Goal: Task Accomplishment & Management: Complete application form

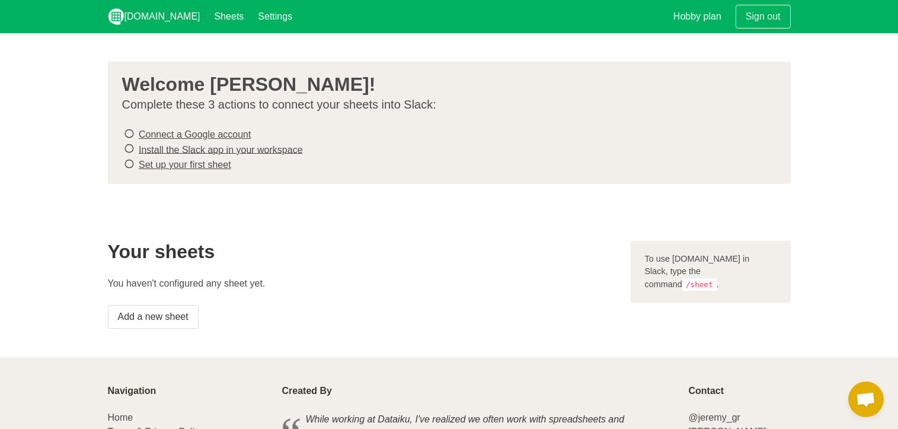
click at [164, 130] on link "Connect a Google account" at bounding box center [195, 134] width 112 height 10
click at [218, 146] on link "Install the Slack app in your workspace" at bounding box center [221, 149] width 164 height 10
click at [188, 164] on link "Set up your first sheet" at bounding box center [185, 164] width 92 height 10
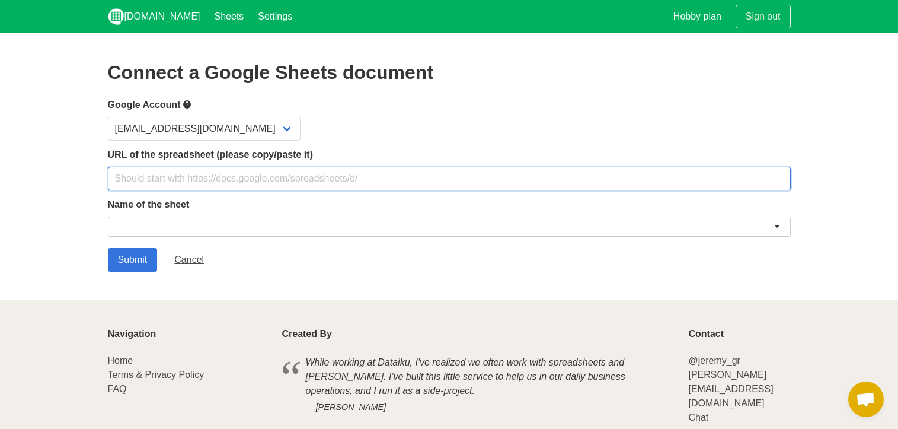
click at [165, 185] on input "text" at bounding box center [449, 179] width 683 height 24
paste input "https://docs.google.com/spreadsheets/d/1pJkjJ6STbZ2khq_nHxkbuvTZWOZtgXHFqwa5Zdw…"
type input "https://docs.google.com/spreadsheets/d/1pJkjJ6STbZ2khq_nHxkbuvTZWOZtgXHFqwa5Zdw…"
click at [108, 248] on input "Submit" at bounding box center [133, 260] width 50 height 24
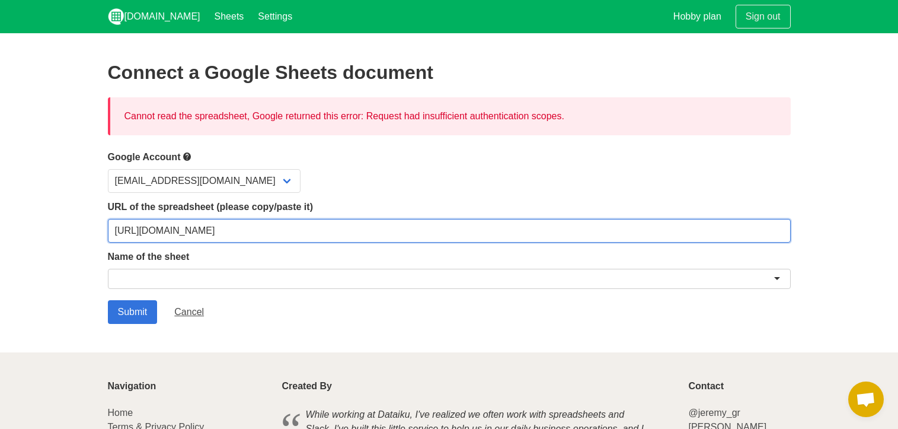
drag, startPoint x: 612, startPoint y: 238, endPoint x: 516, endPoint y: 240, distance: 95.5
click at [516, 240] on input "[URL][DOMAIN_NAME]" at bounding box center [449, 231] width 683 height 24
type input "[URL][DOMAIN_NAME]"
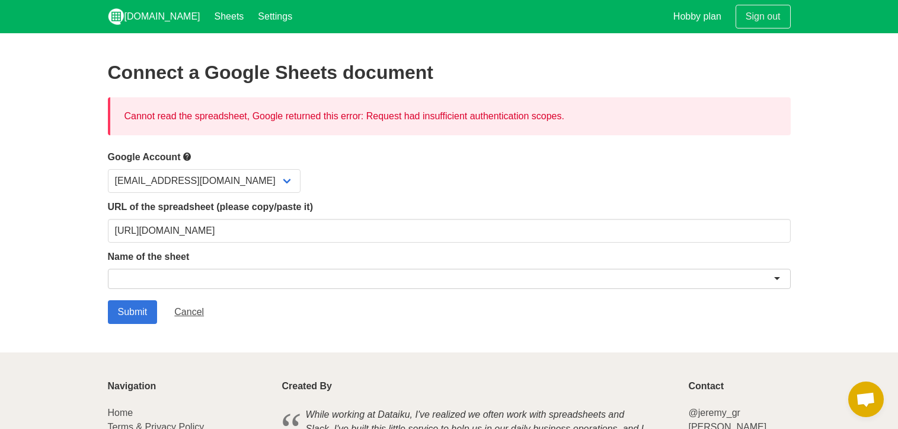
click at [331, 316] on div "Submit Cancel" at bounding box center [449, 312] width 683 height 24
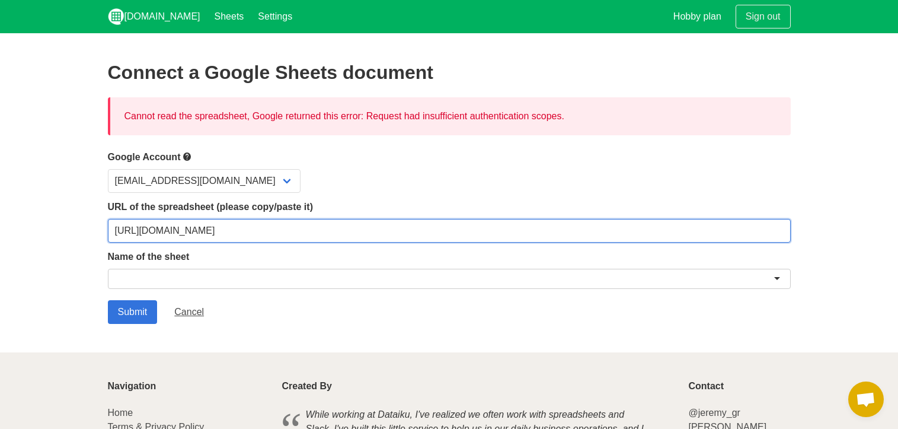
click at [524, 232] on input "[URL][DOMAIN_NAME]" at bounding box center [449, 231] width 683 height 24
click at [108, 300] on input "Submit" at bounding box center [133, 312] width 50 height 24
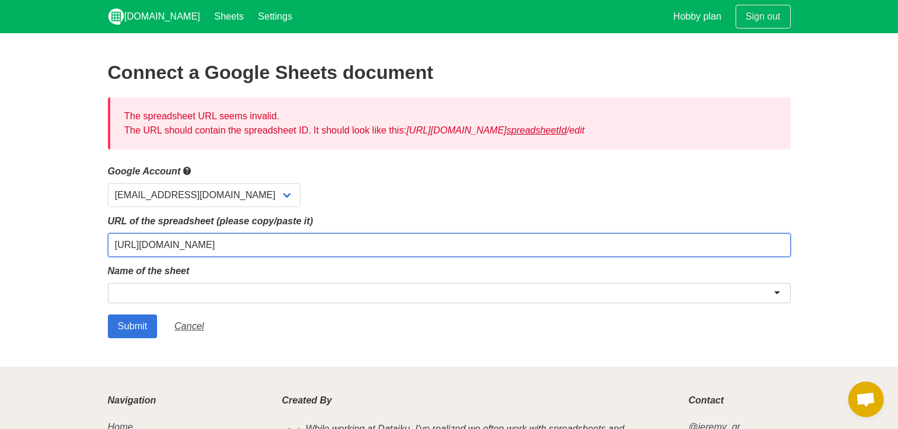
click at [356, 241] on input "[URL][DOMAIN_NAME]" at bounding box center [449, 245] width 683 height 24
click at [558, 238] on input "[URL][DOMAIN_NAME]" at bounding box center [449, 245] width 683 height 24
paste input "/edit?gid=350098861#gid=350098861"
type input "[URL][DOMAIN_NAME]"
click at [108, 314] on input "Submit" at bounding box center [133, 326] width 50 height 24
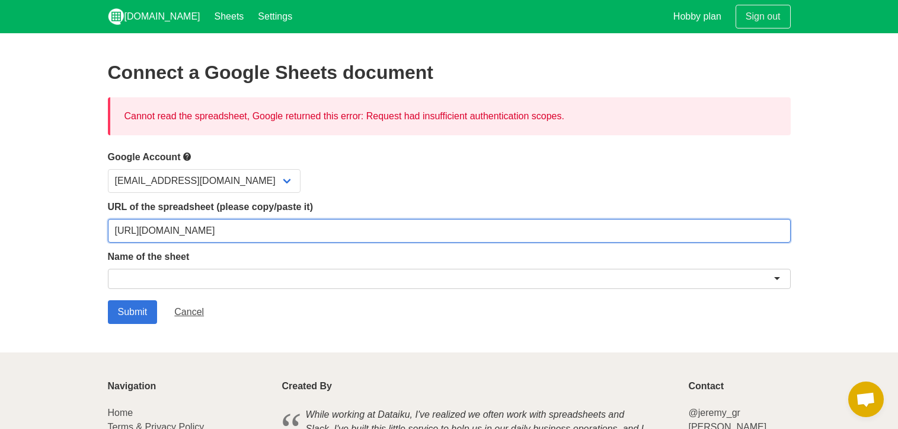
click at [254, 221] on input "[URL][DOMAIN_NAME]" at bounding box center [449, 231] width 683 height 24
click at [108, 300] on input "Submit" at bounding box center [133, 312] width 50 height 24
click at [703, 229] on input "[URL][DOMAIN_NAME]" at bounding box center [449, 231] width 683 height 24
click at [108, 300] on input "Submit" at bounding box center [133, 312] width 50 height 24
click at [319, 235] on input "https://docs.google.com/spreadsheets/d/1pJkjJ6STbZ2khq_nHxkbuvTZWOZtgXHFqwa5Zdw…" at bounding box center [449, 231] width 683 height 24
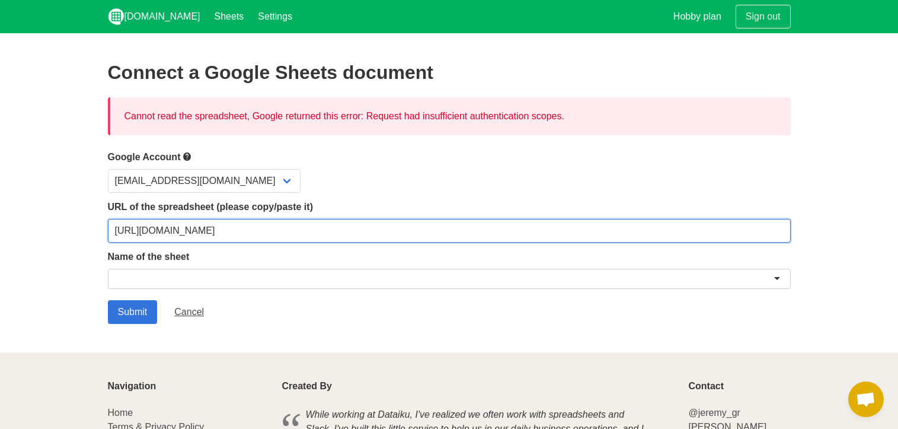
click at [108, 300] on input "Submit" at bounding box center [133, 312] width 50 height 24
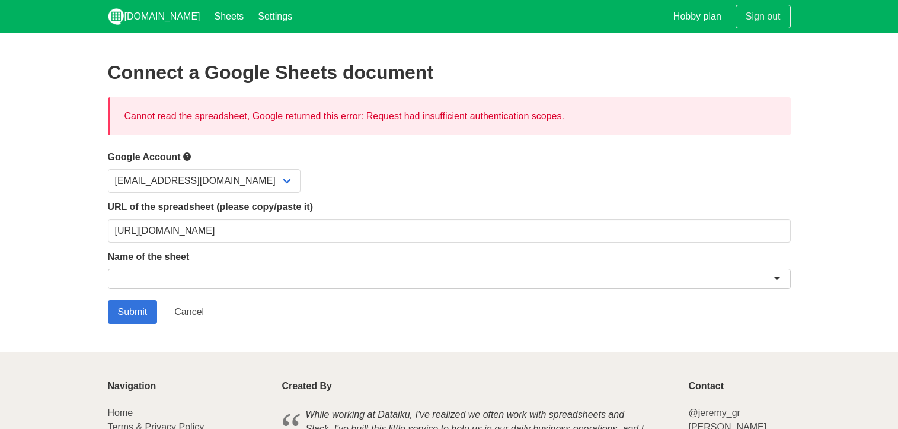
click at [224, 269] on div at bounding box center [449, 279] width 683 height 20
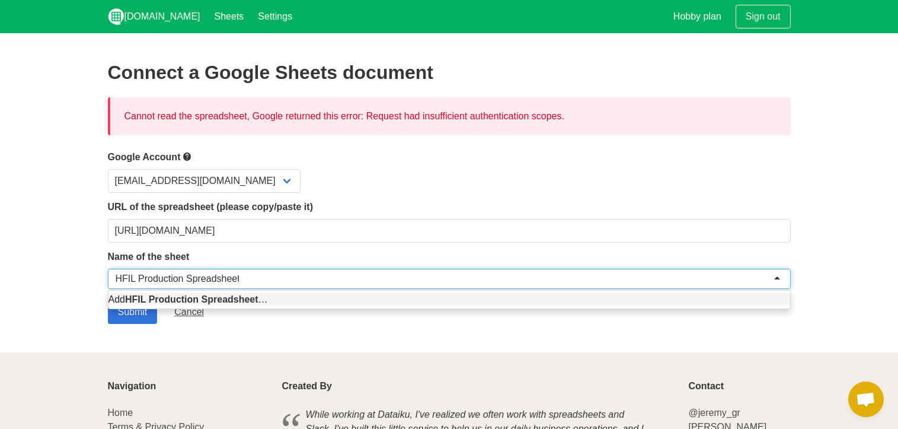
type input "HFIL Production Spreadsheet"
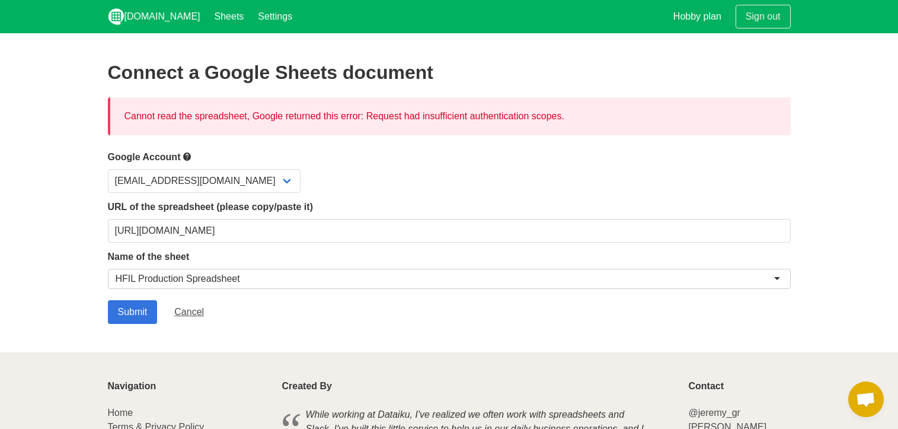
click at [54, 225] on section "Connect a Google Sheets document Cannot read the spreadsheet, Google returned t…" at bounding box center [449, 192] width 898 height 319
click at [138, 305] on input "Submit" at bounding box center [133, 312] width 50 height 24
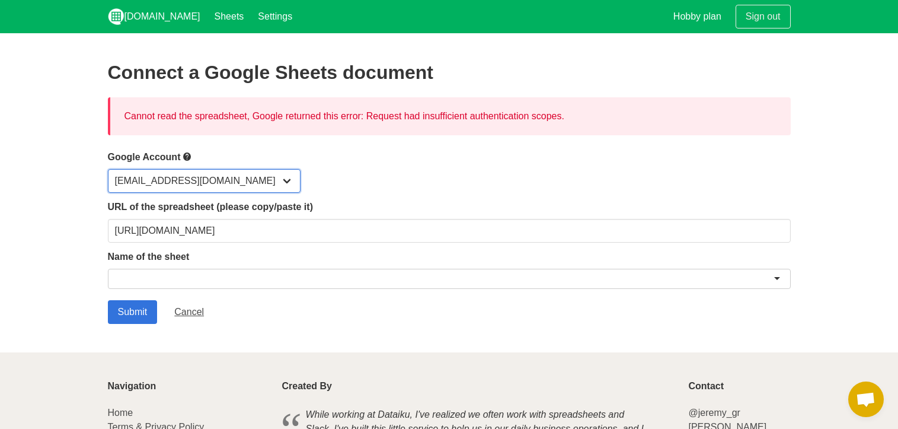
click at [232, 178] on select "[EMAIL_ADDRESS][DOMAIN_NAME]" at bounding box center [204, 181] width 193 height 24
click at [108, 169] on select "[EMAIL_ADDRESS][DOMAIN_NAME]" at bounding box center [204, 181] width 193 height 24
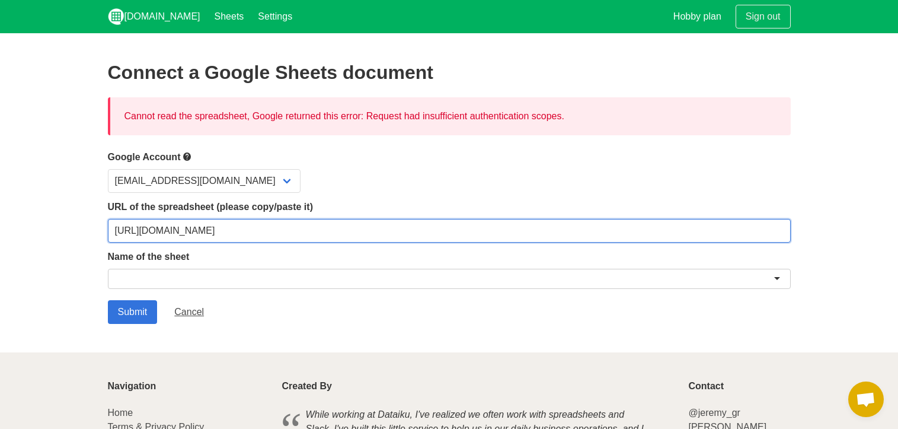
click at [305, 222] on input "[URL][DOMAIN_NAME]" at bounding box center [449, 231] width 683 height 24
paste input "usp=sharing"
type input "[URL][DOMAIN_NAME]"
click at [108, 300] on input "Submit" at bounding box center [133, 312] width 50 height 24
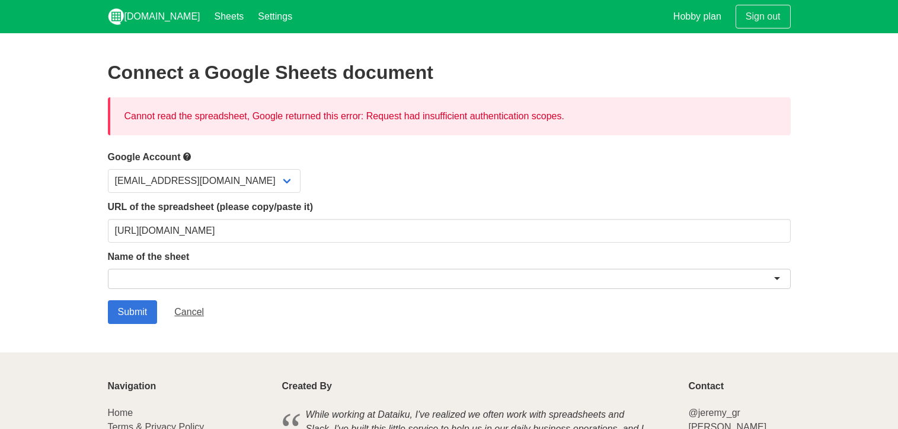
click at [187, 274] on div at bounding box center [449, 279] width 683 height 20
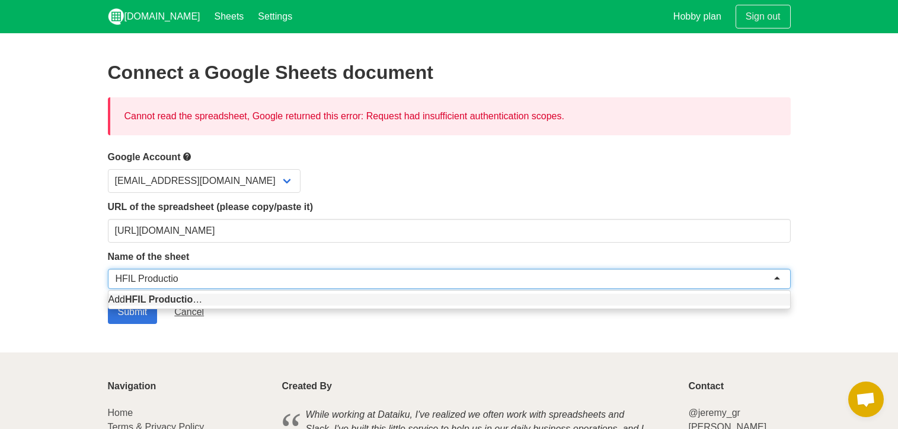
type input "HFIL Production"
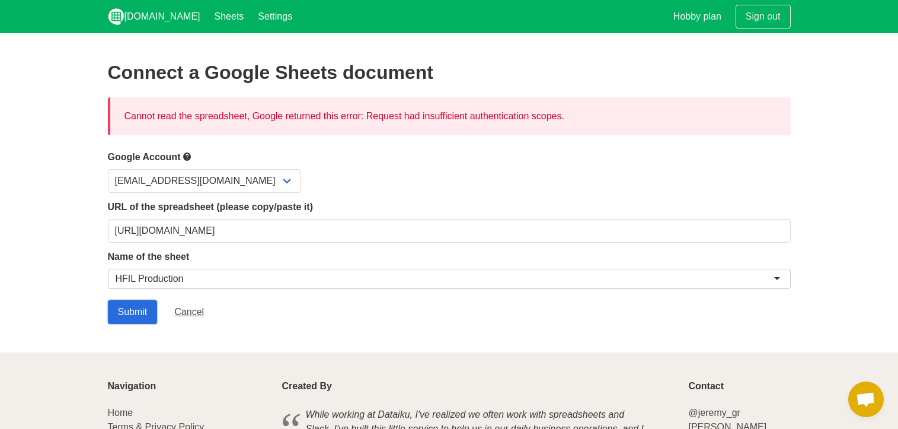
click at [113, 310] on input "Submit" at bounding box center [133, 312] width 50 height 24
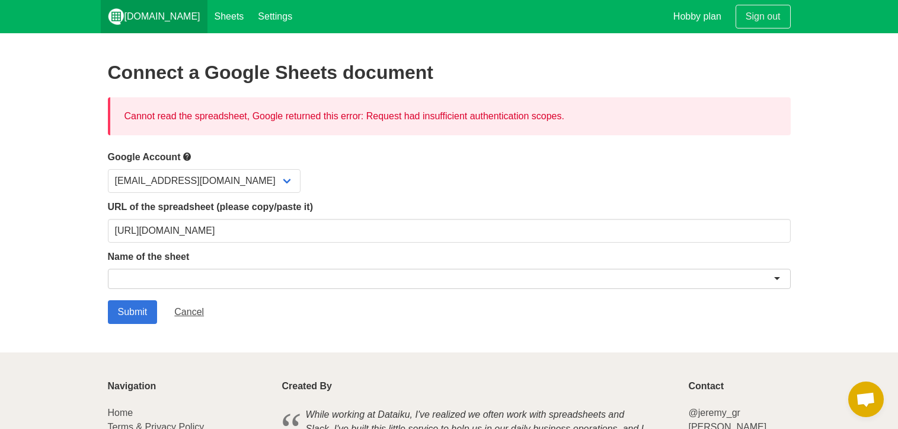
click at [154, 20] on link "[DOMAIN_NAME]" at bounding box center [154, 16] width 107 height 33
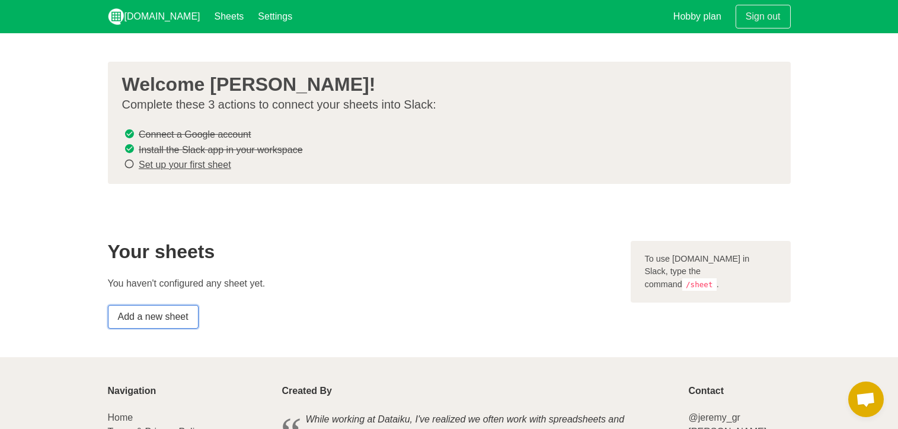
click at [158, 318] on link "Add a new sheet" at bounding box center [153, 317] width 91 height 24
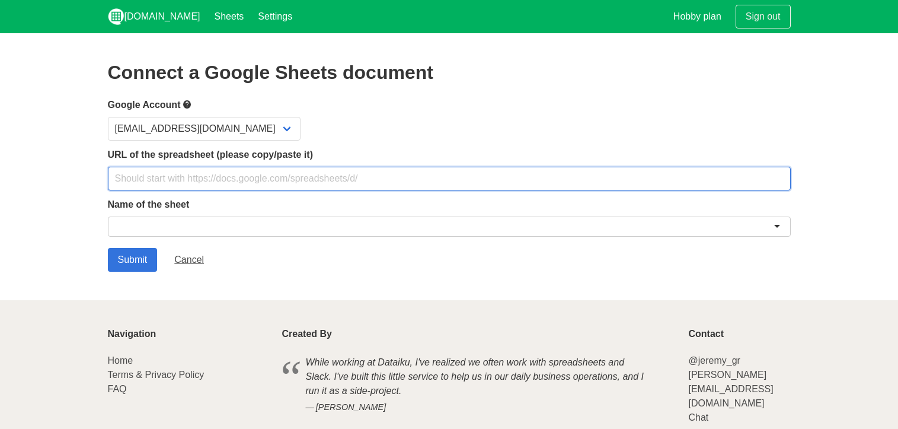
click at [176, 175] on input "text" at bounding box center [449, 179] width 683 height 24
paste input "[URL][DOMAIN_NAME]"
type input "https://docs.google.com/spreadsheets/d/1pJkjJ6STbZ2khq_nHxkbuvTZWOZtgXHFqwa5Zdw…"
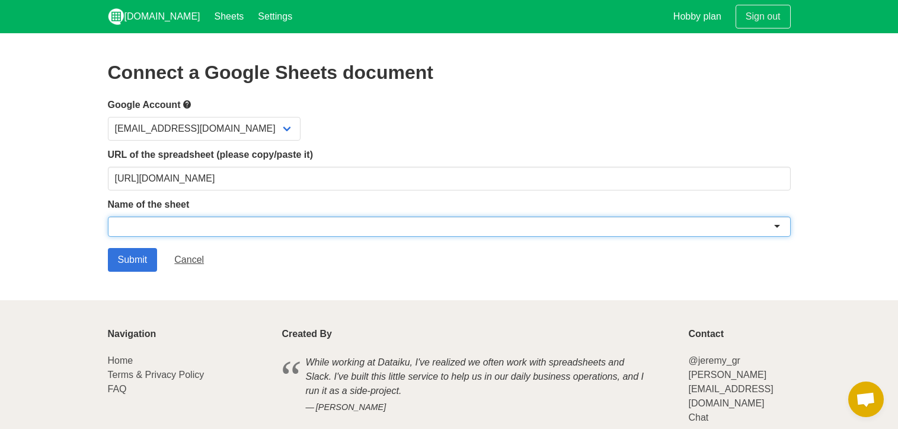
click at [134, 229] on div at bounding box center [449, 226] width 683 height 20
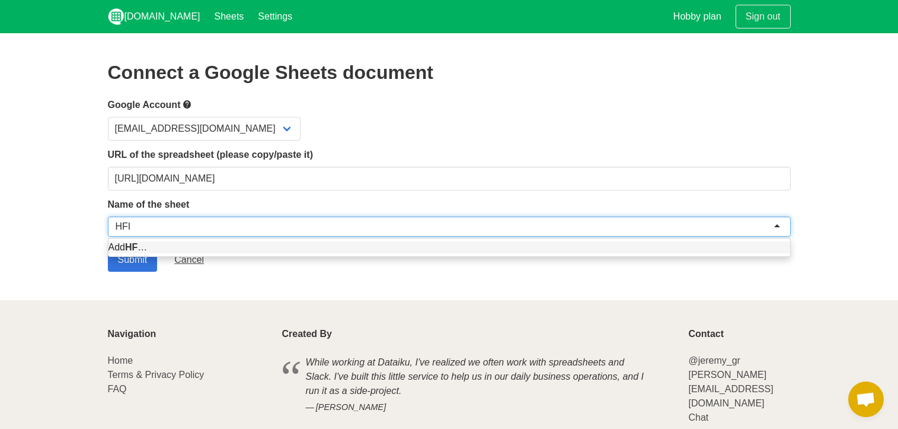
type input "HFIL"
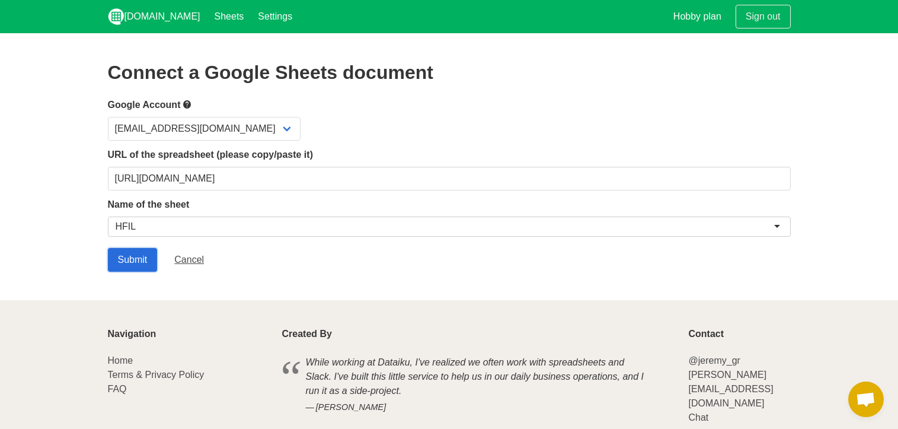
click at [132, 260] on input "Submit" at bounding box center [133, 260] width 50 height 24
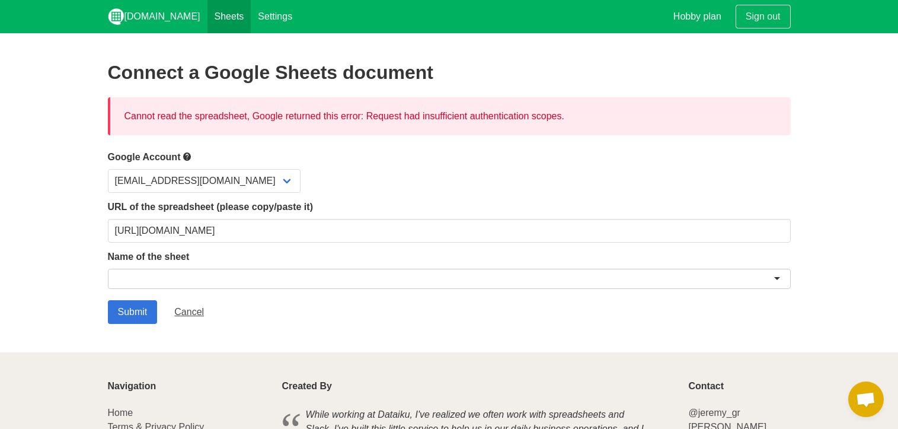
click at [208, 14] on link "Sheets" at bounding box center [230, 16] width 44 height 33
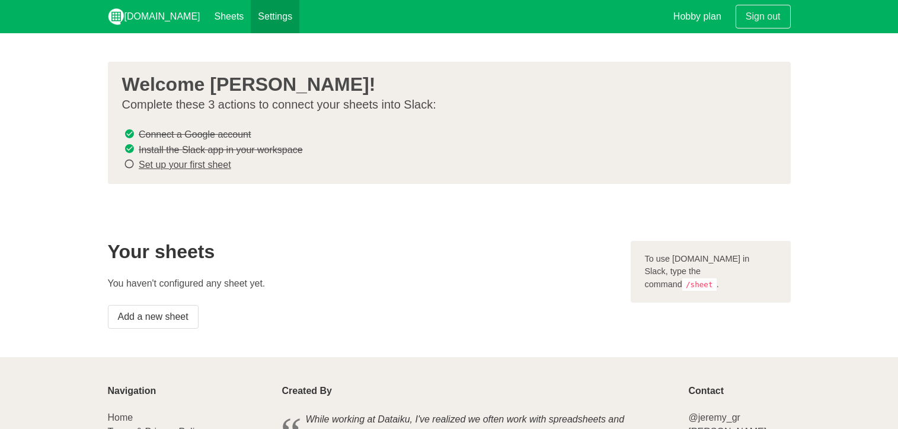
click at [251, 21] on link "Settings" at bounding box center [275, 16] width 49 height 33
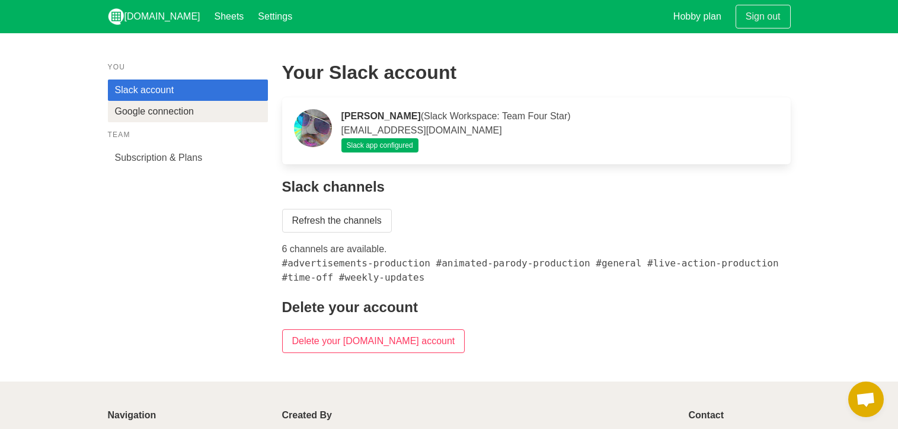
click at [190, 116] on link "Google connection" at bounding box center [188, 111] width 160 height 21
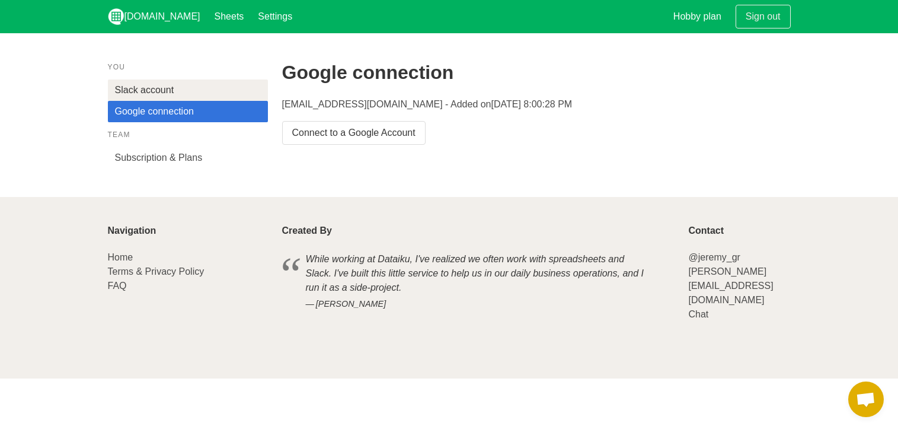
click at [209, 94] on link "Slack account" at bounding box center [188, 89] width 160 height 21
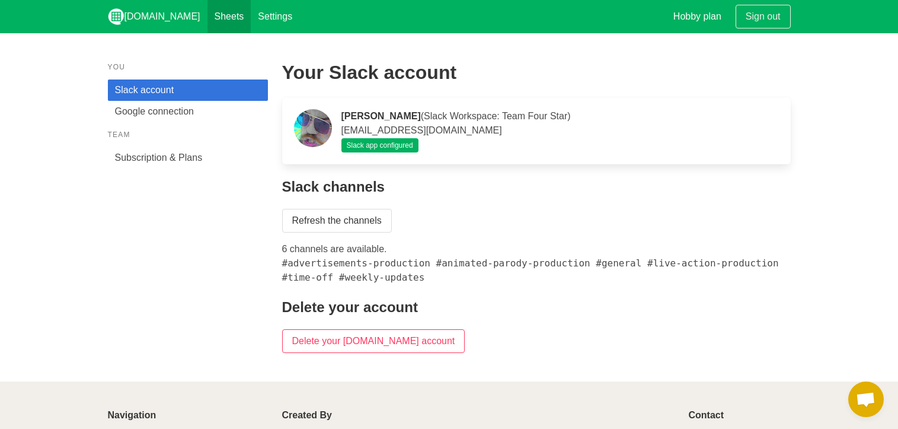
click at [208, 18] on link "Sheets" at bounding box center [230, 16] width 44 height 33
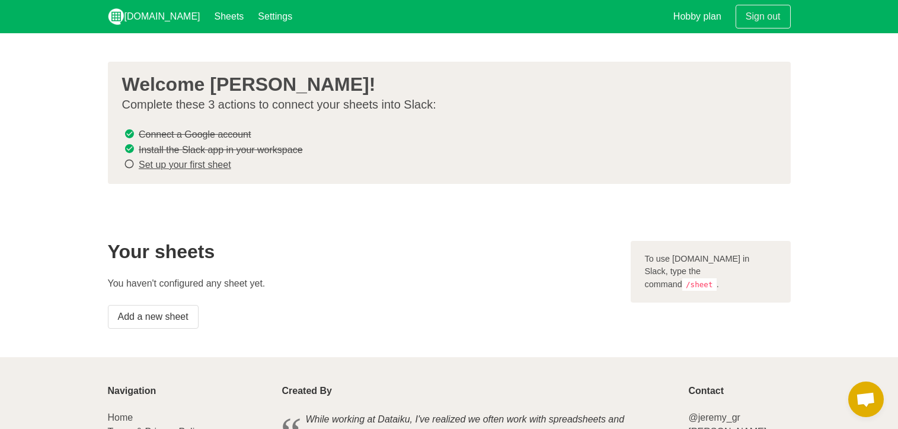
click at [321, 242] on h2 "Your sheets" at bounding box center [362, 251] width 509 height 21
click at [187, 167] on link "Set up your first sheet" at bounding box center [185, 164] width 92 height 10
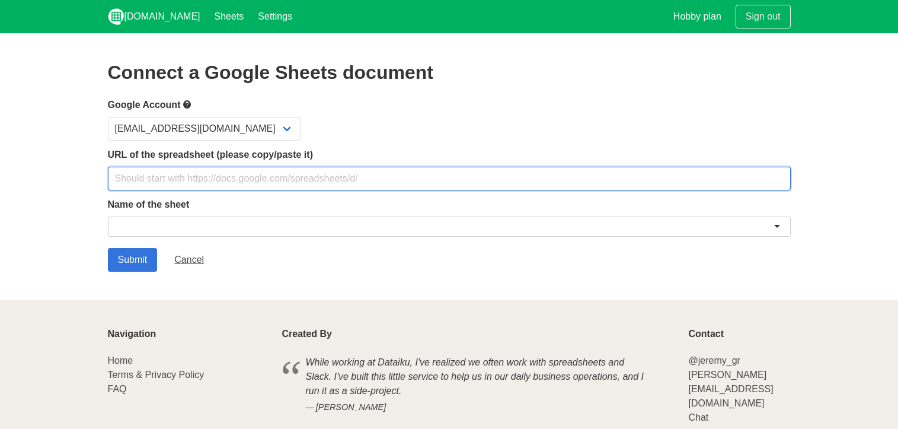
click at [201, 182] on input "text" at bounding box center [449, 179] width 683 height 24
paste input "https://docs.google.com/spreadsheets/d/1pJkjJ6STbZ2khq_nHxkbuvTZWOZtgXHFqwa5Zdw…"
drag, startPoint x: 516, startPoint y: 181, endPoint x: 657, endPoint y: 177, distance: 141.2
click at [659, 170] on input "https://docs.google.com/spreadsheets/d/1pJkjJ6STbZ2khq_nHxkbuvTZWOZtgXHFqwa5Zdw…" at bounding box center [449, 179] width 683 height 24
type input "https://docs.google.com/spreadsheets/d/1pJkjJ6STbZ2khq_nHxkbuvTZWOZtgXHFqwa5Zdw…"
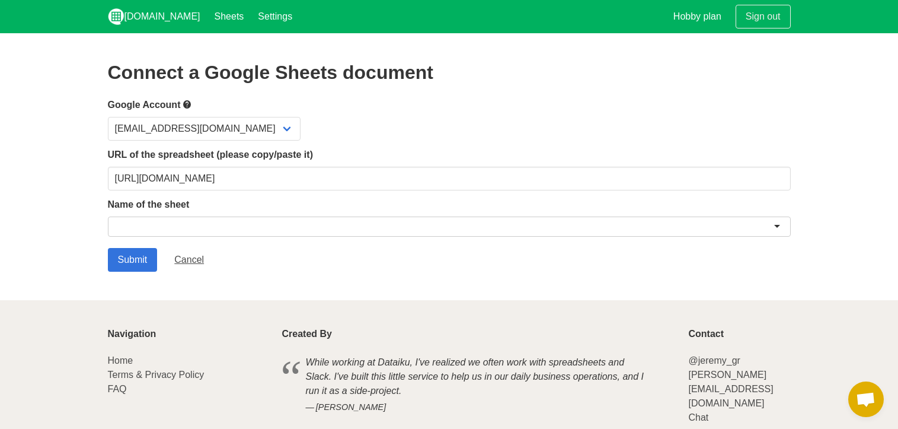
click at [514, 279] on section "Connect a Google Sheets document Google Account tfsabridged@gmail.com URL of th…" at bounding box center [449, 166] width 898 height 267
click at [409, 234] on div at bounding box center [449, 226] width 683 height 20
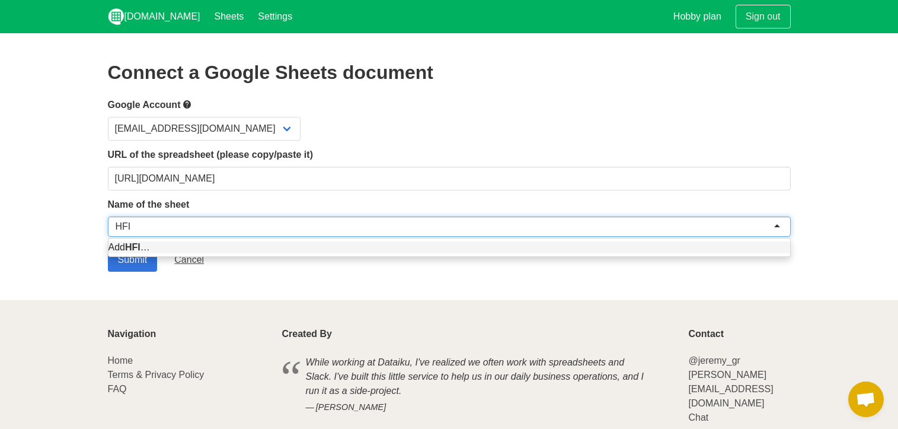
type input "HFIL"
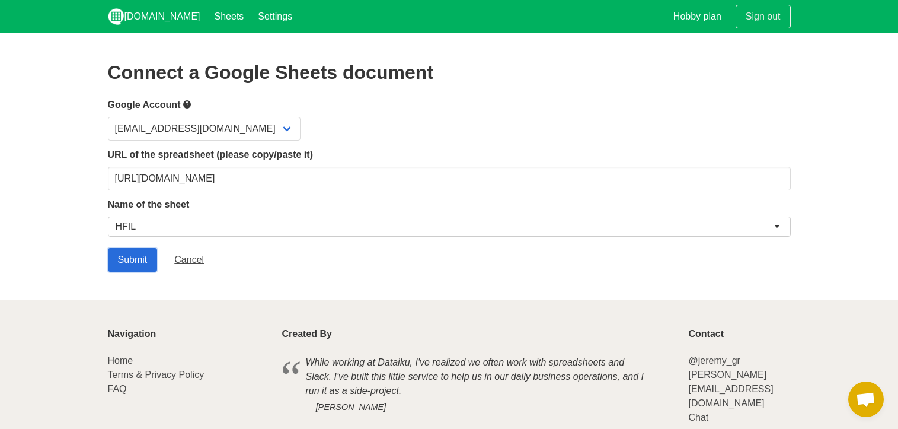
click at [130, 258] on input "Submit" at bounding box center [133, 260] width 50 height 24
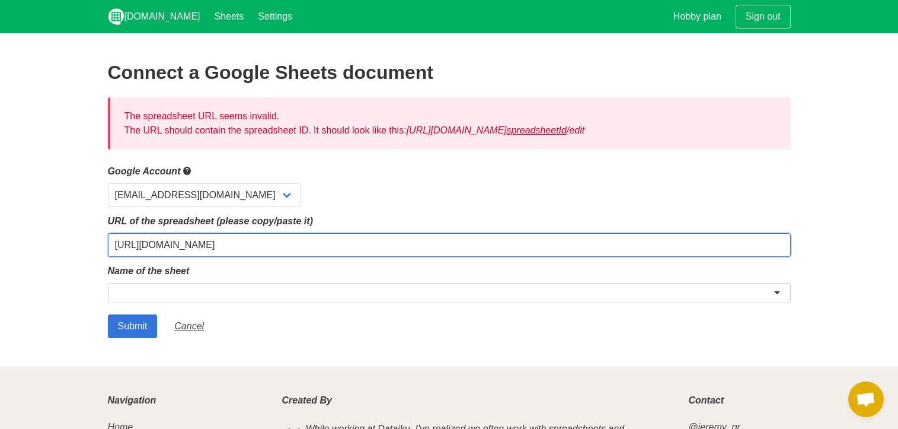
click at [518, 245] on input "[URL][DOMAIN_NAME]" at bounding box center [449, 245] width 683 height 24
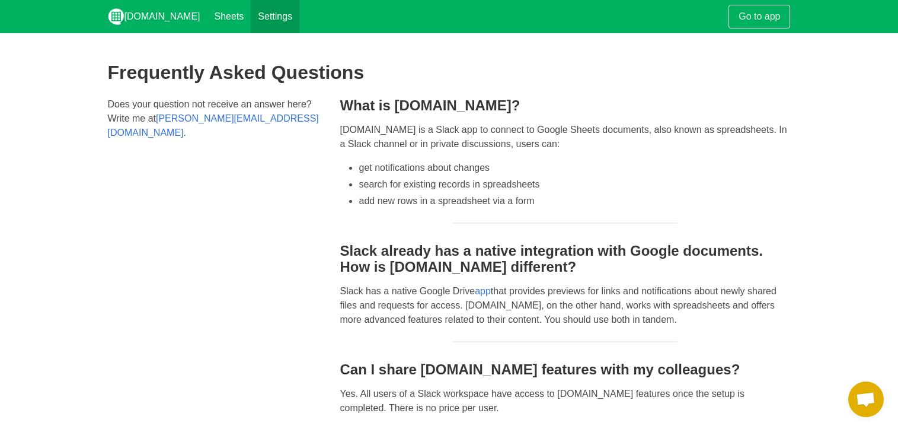
click at [251, 20] on link "Settings" at bounding box center [275, 16] width 49 height 33
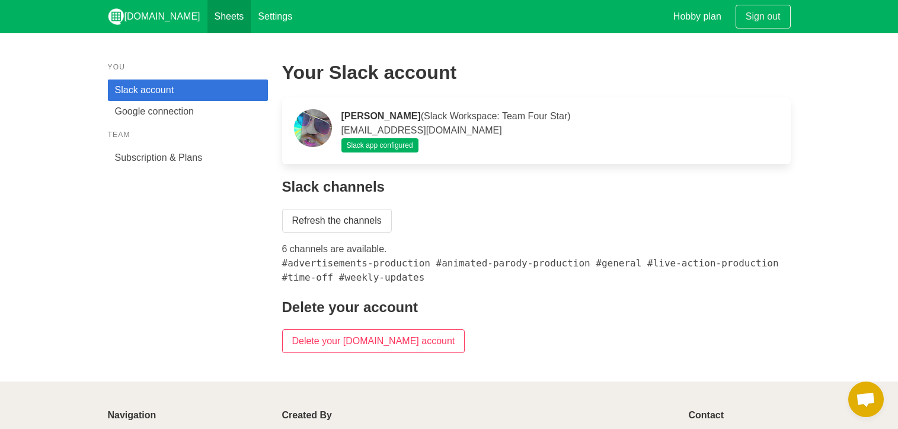
click at [216, 13] on link "Sheets" at bounding box center [230, 16] width 44 height 33
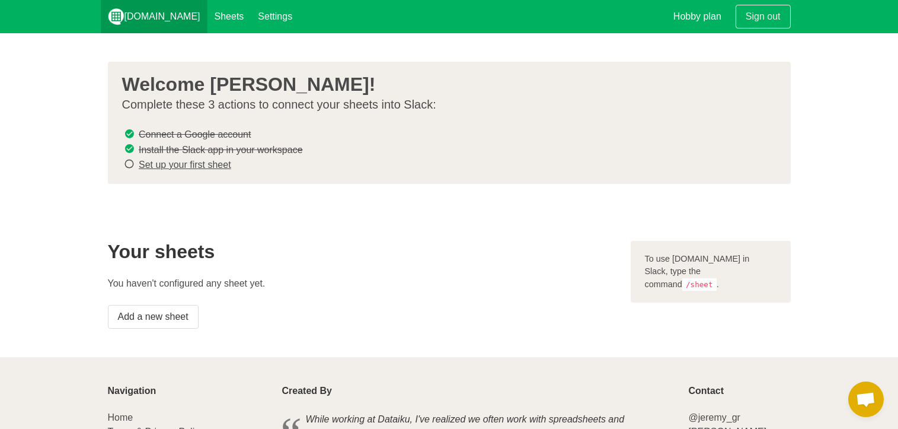
click at [162, 13] on link "[DOMAIN_NAME]" at bounding box center [154, 16] width 107 height 33
